Goal: Task Accomplishment & Management: Use online tool/utility

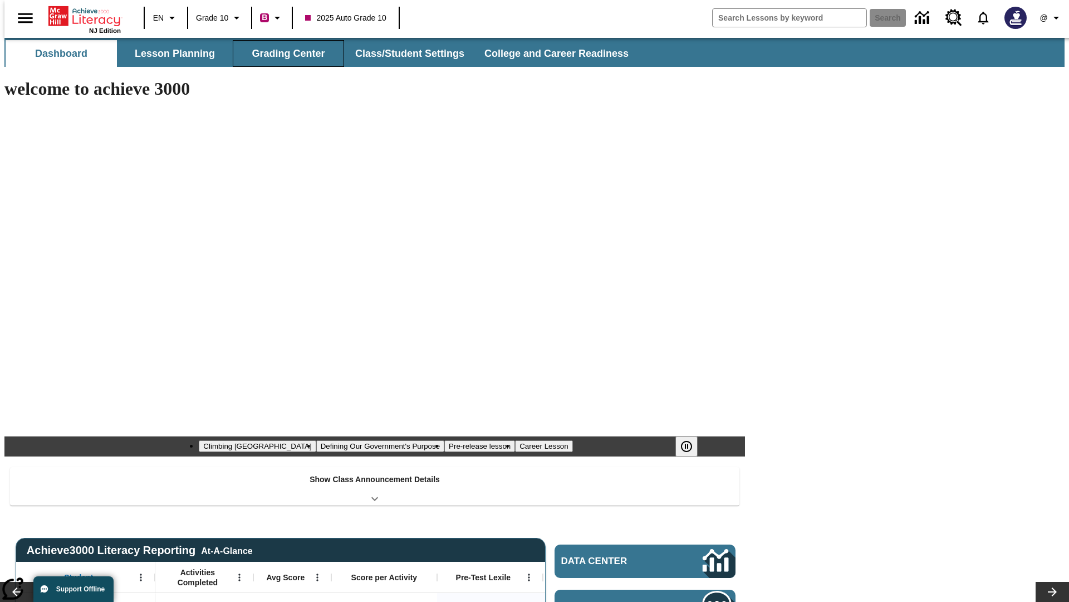
click at [284, 53] on button "Grading Center" at bounding box center [288, 53] width 111 height 27
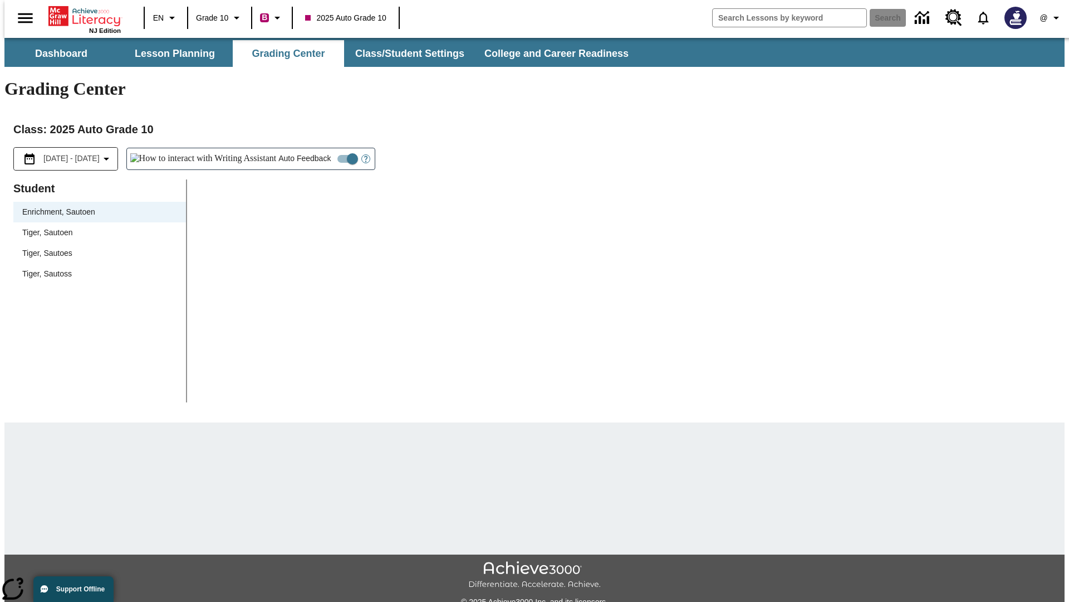
click at [96, 227] on span "Tiger, Sautoen" at bounding box center [99, 233] width 155 height 12
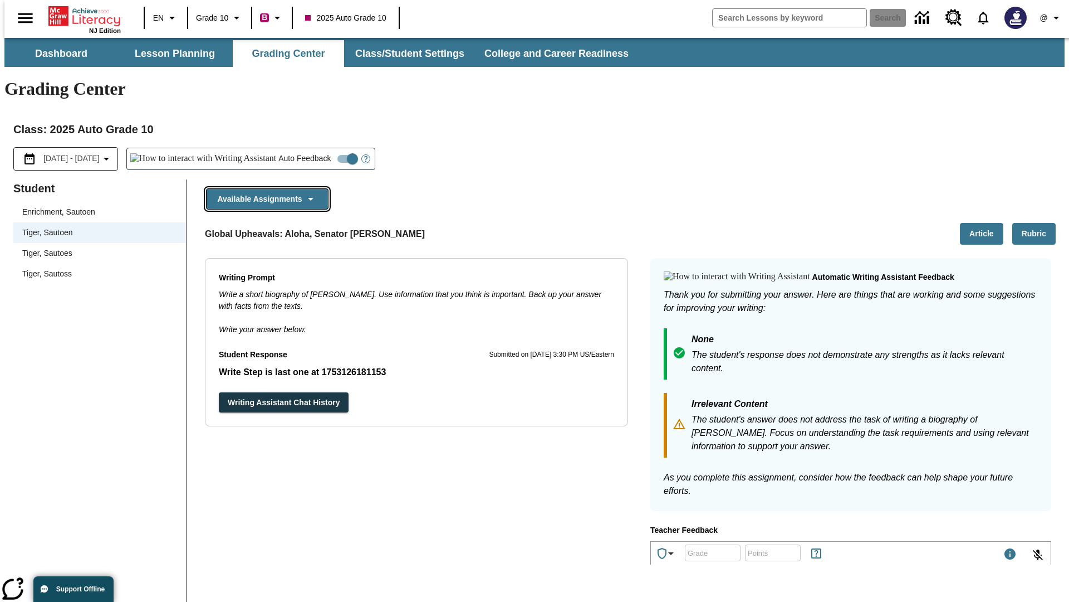
click at [264, 188] on button "Available Assignments" at bounding box center [267, 199] width 123 height 22
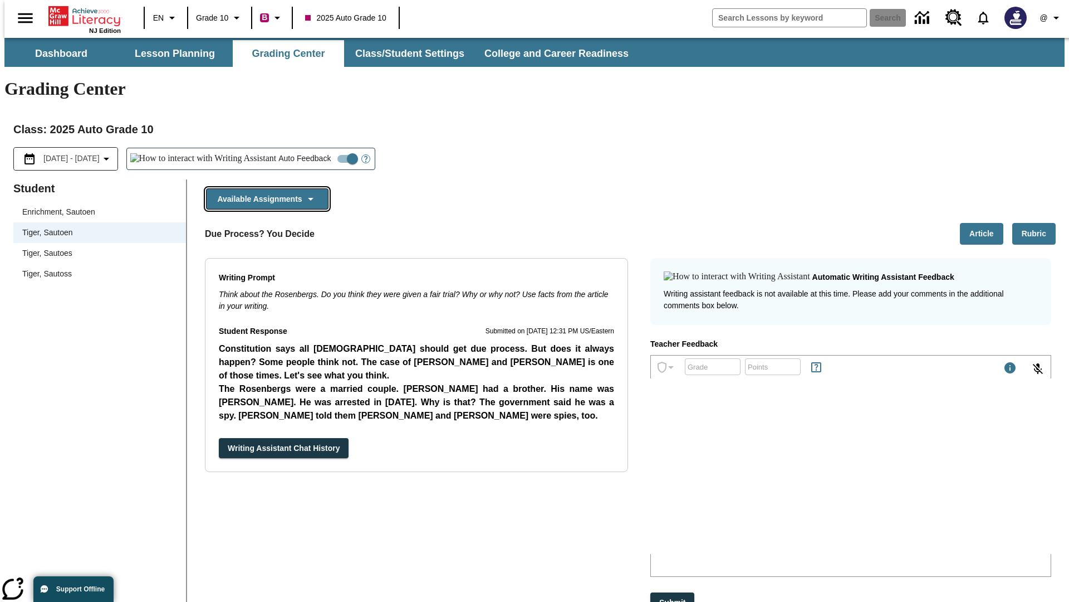
scroll to position [881, 0]
click at [219, 438] on button "Writing Assistant Chat History" at bounding box center [284, 448] width 130 height 21
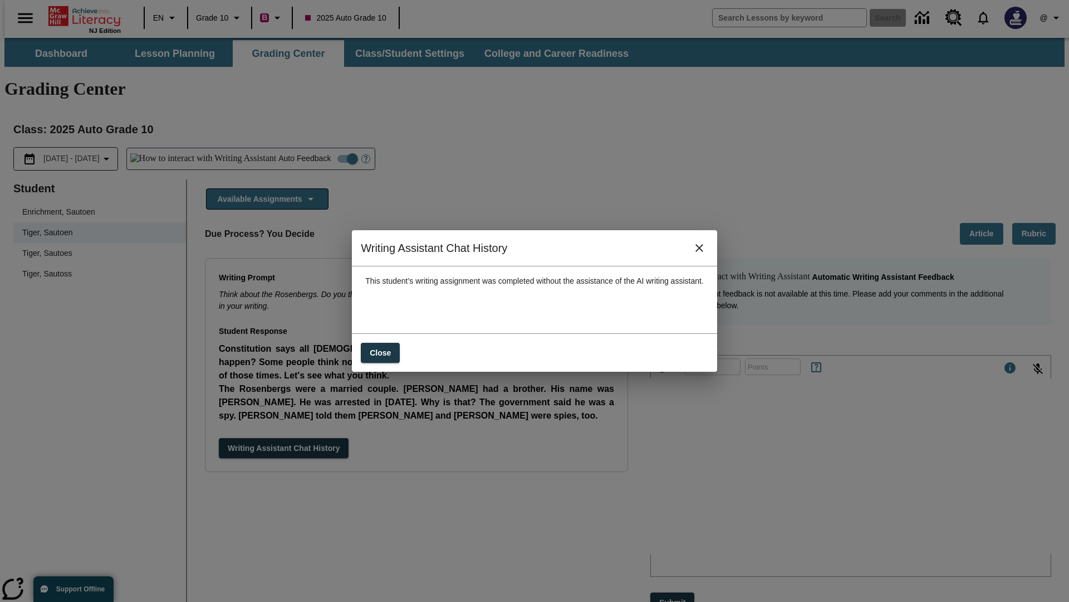
scroll to position [0, 0]
